Goal: Transaction & Acquisition: Purchase product/service

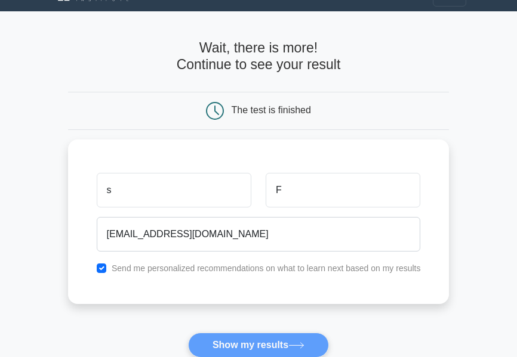
scroll to position [48, 0]
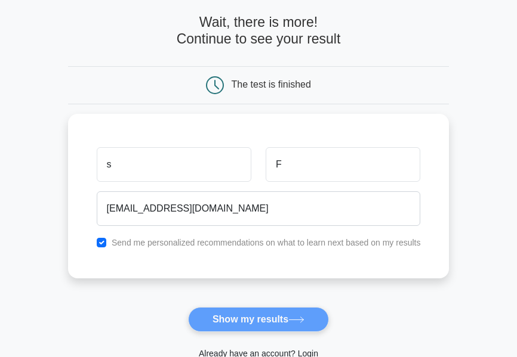
click at [236, 315] on form "Wait, there is more! Continue to see your result The test is finished s F" at bounding box center [258, 199] width 381 height 370
click at [295, 316] on form "Wait, there is more! Continue to see your result The test is finished s F" at bounding box center [258, 199] width 381 height 370
click at [294, 329] on form "Wait, there is more! Continue to see your result The test is finished s F" at bounding box center [258, 199] width 381 height 370
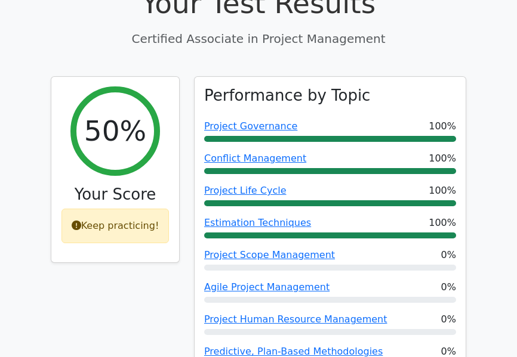
scroll to position [430, 0]
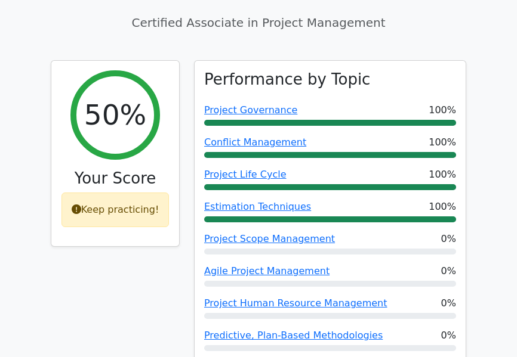
click at [155, 236] on div "50% Your Score Keep practicing!" at bounding box center [115, 238] width 143 height 357
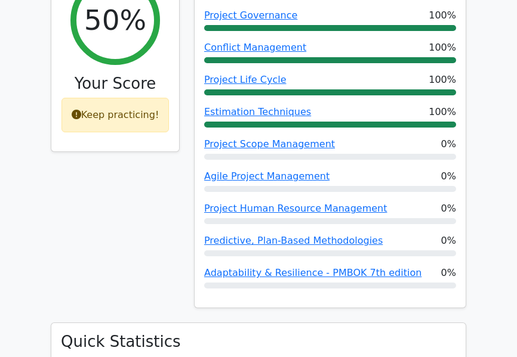
scroll to position [525, 0]
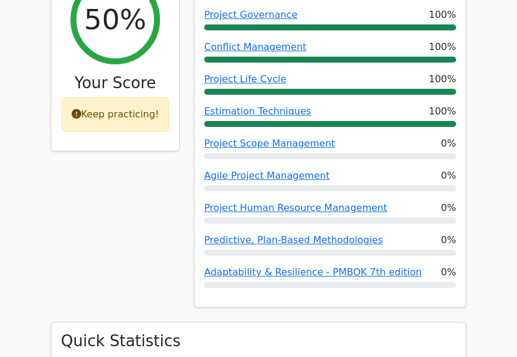
click at [93, 181] on div "50% Your Score Keep practicing!" at bounding box center [115, 143] width 143 height 357
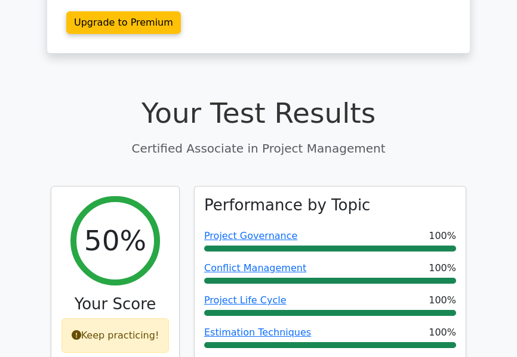
scroll to position [286, 0]
